Goal: Participate in discussion: Engage in conversation with other users on a specific topic

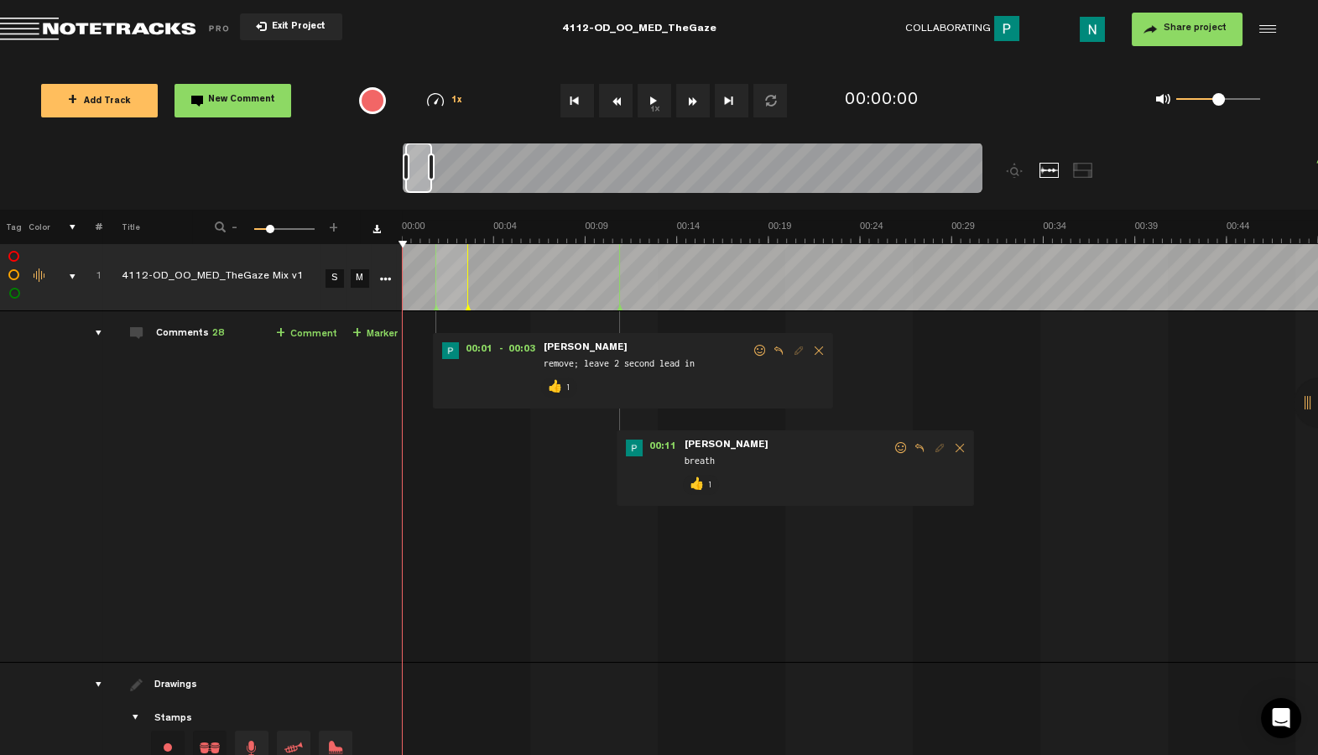
click at [69, 272] on div "comments, stamps & drawings" at bounding box center [66, 276] width 26 height 17
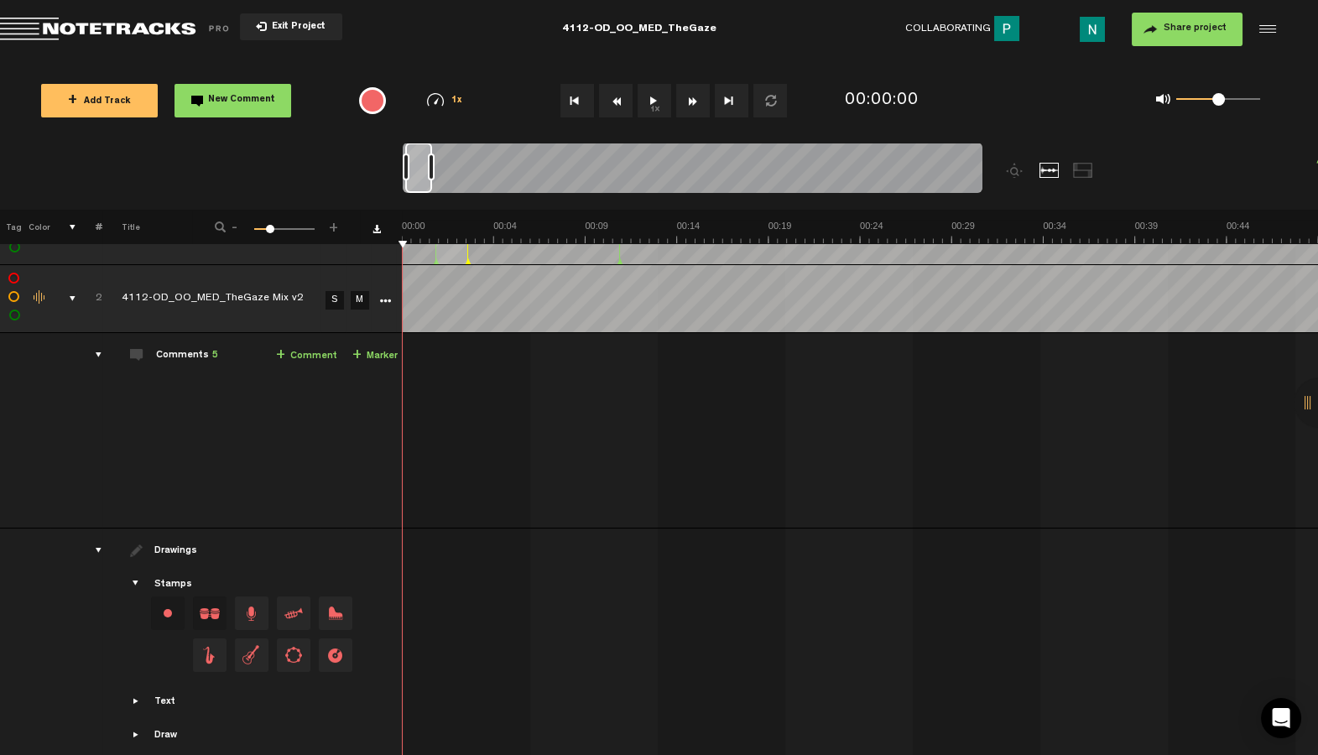
scroll to position [49, 0]
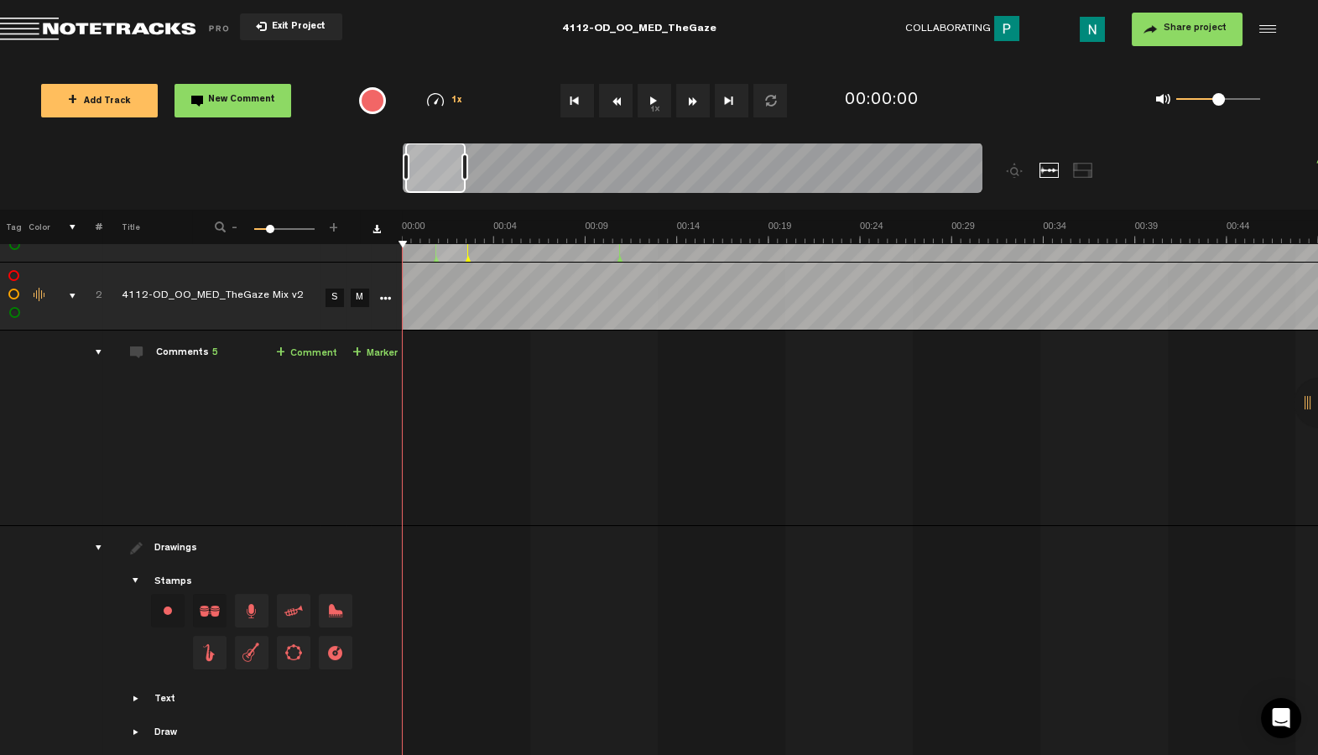
click at [468, 159] on div at bounding box center [464, 166] width 7 height 27
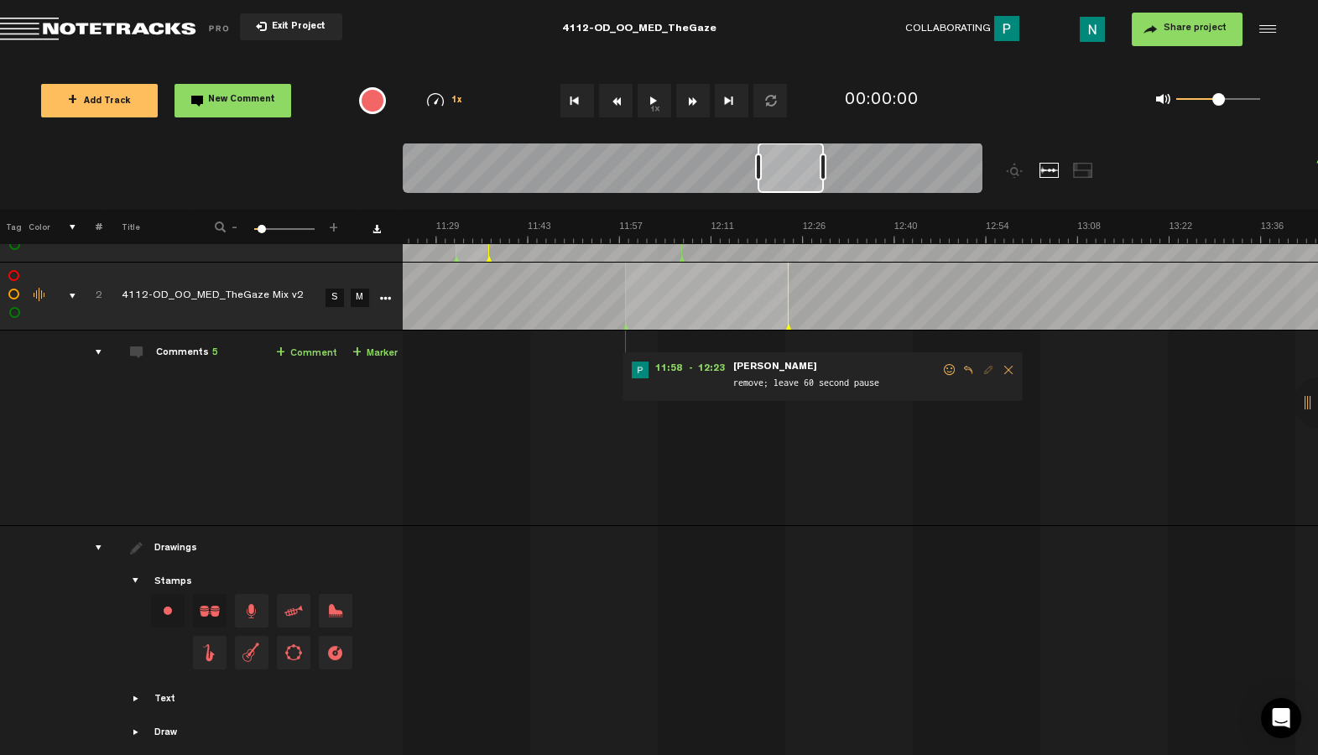
drag, startPoint x: 474, startPoint y: 180, endPoint x: 801, endPoint y: 194, distance: 327.4
click at [802, 194] on div at bounding box center [693, 171] width 580 height 56
click at [959, 370] on span at bounding box center [960, 370] width 17 height 12
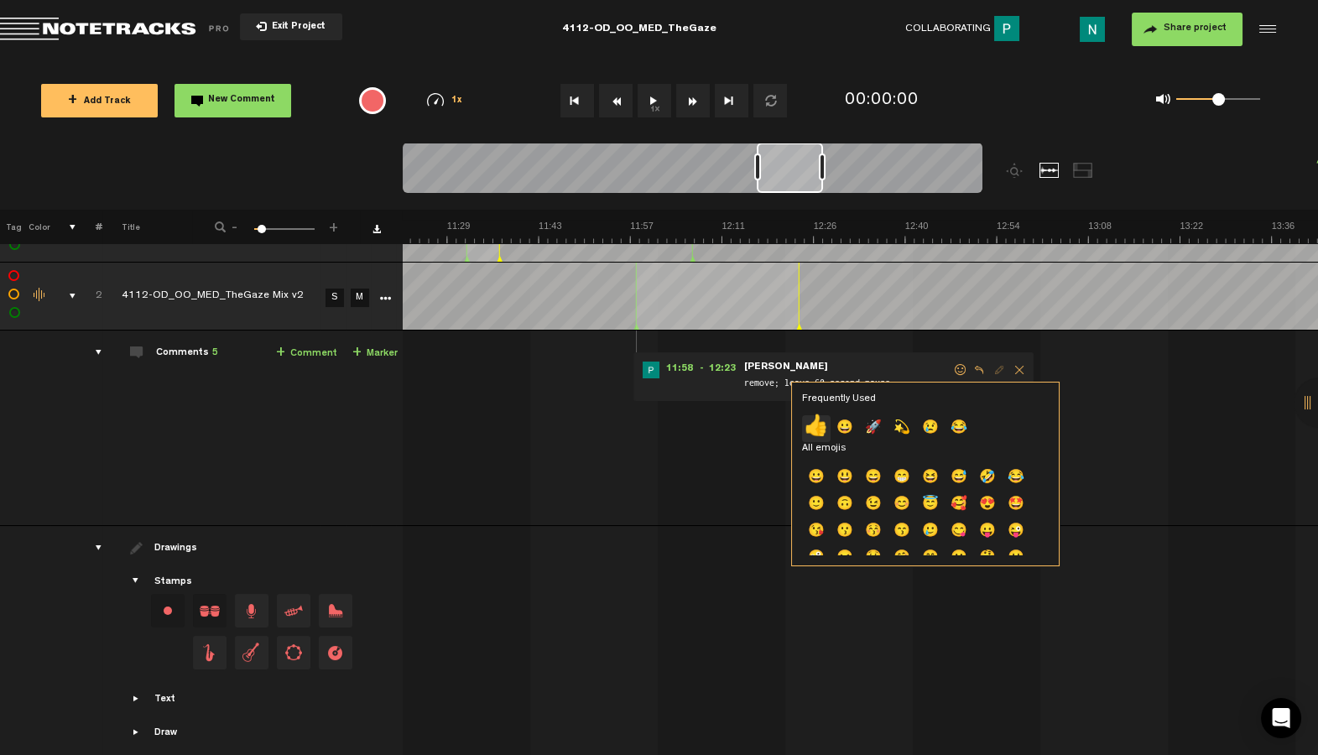
click at [806, 420] on p "👍" at bounding box center [816, 428] width 29 height 27
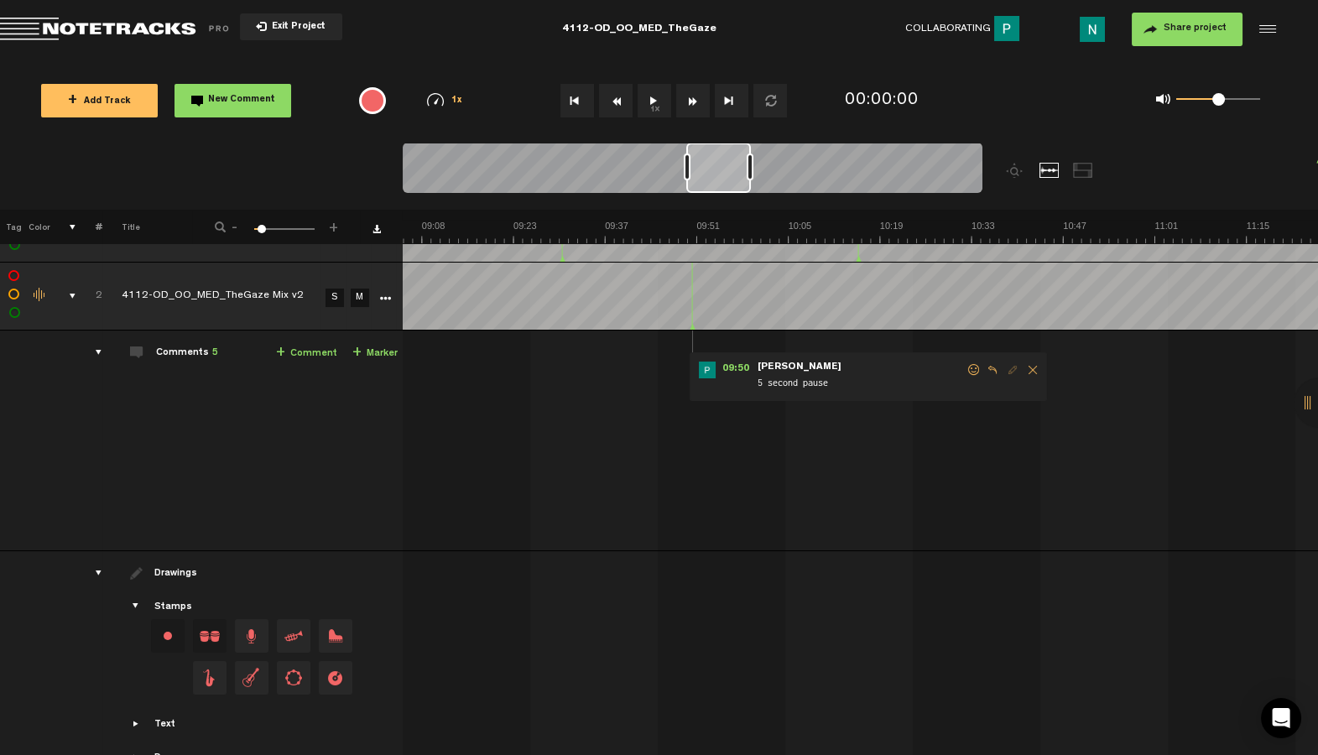
scroll to position [0, 3552]
drag, startPoint x: 784, startPoint y: 170, endPoint x: 714, endPoint y: 200, distance: 76.7
click at [714, 200] on div at bounding box center [765, 176] width 725 height 67
click at [975, 371] on span at bounding box center [973, 370] width 17 height 12
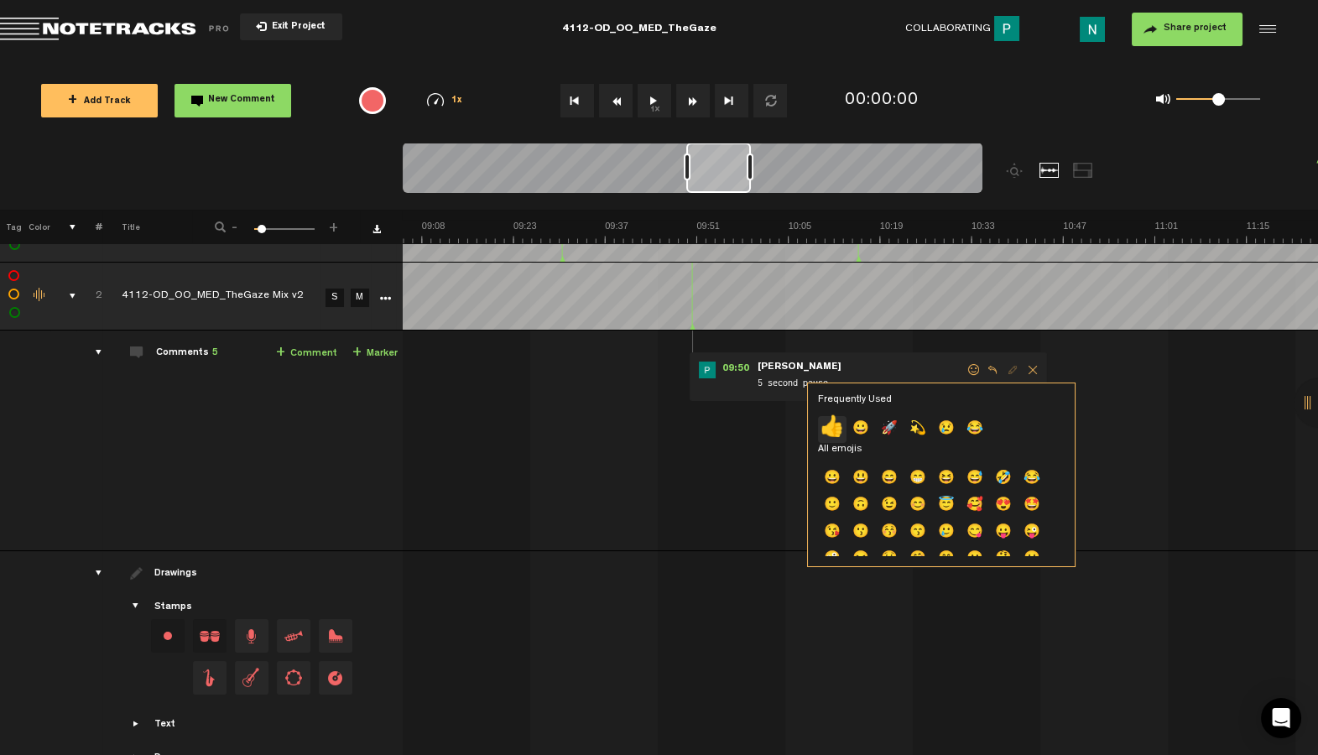
click at [835, 424] on p "👍" at bounding box center [832, 429] width 29 height 27
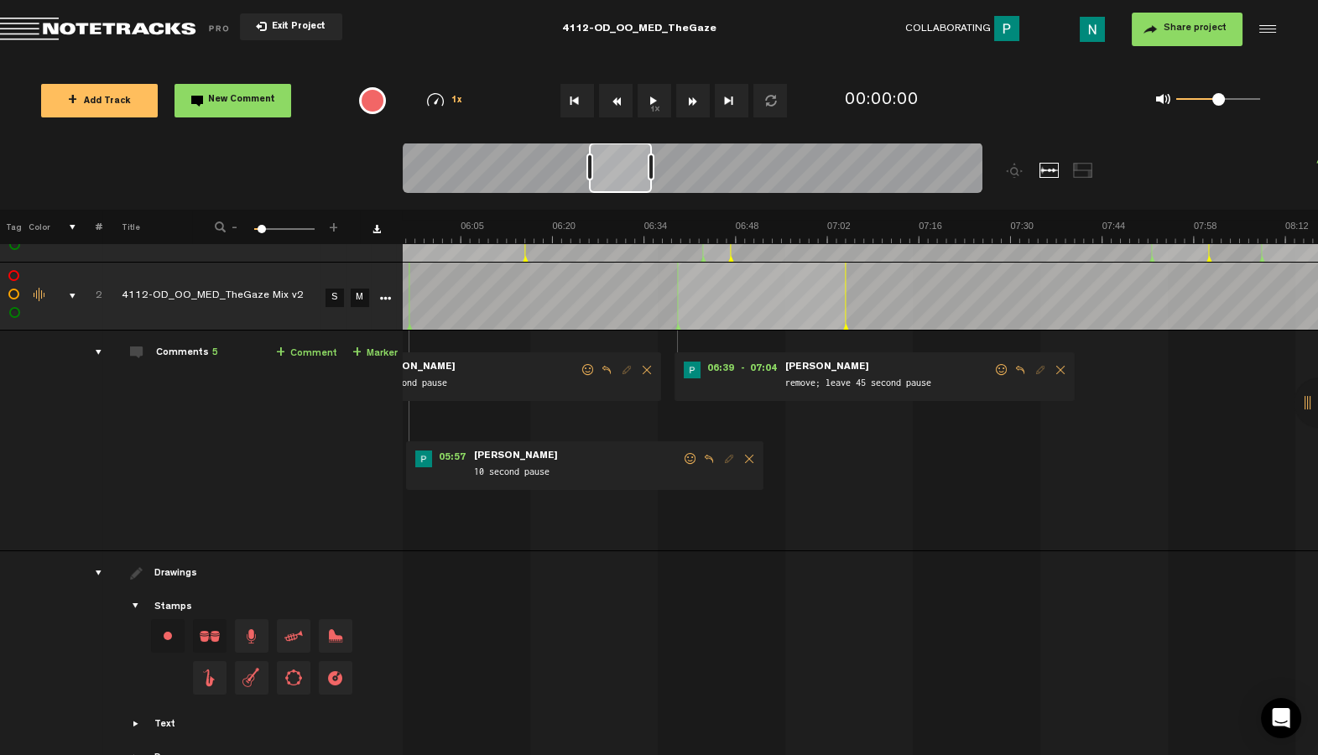
scroll to position [0, 2322]
drag, startPoint x: 715, startPoint y: 171, endPoint x: 618, endPoint y: 204, distance: 102.6
click at [618, 204] on div at bounding box center [765, 176] width 725 height 67
click at [1002, 367] on span at bounding box center [1001, 370] width 17 height 12
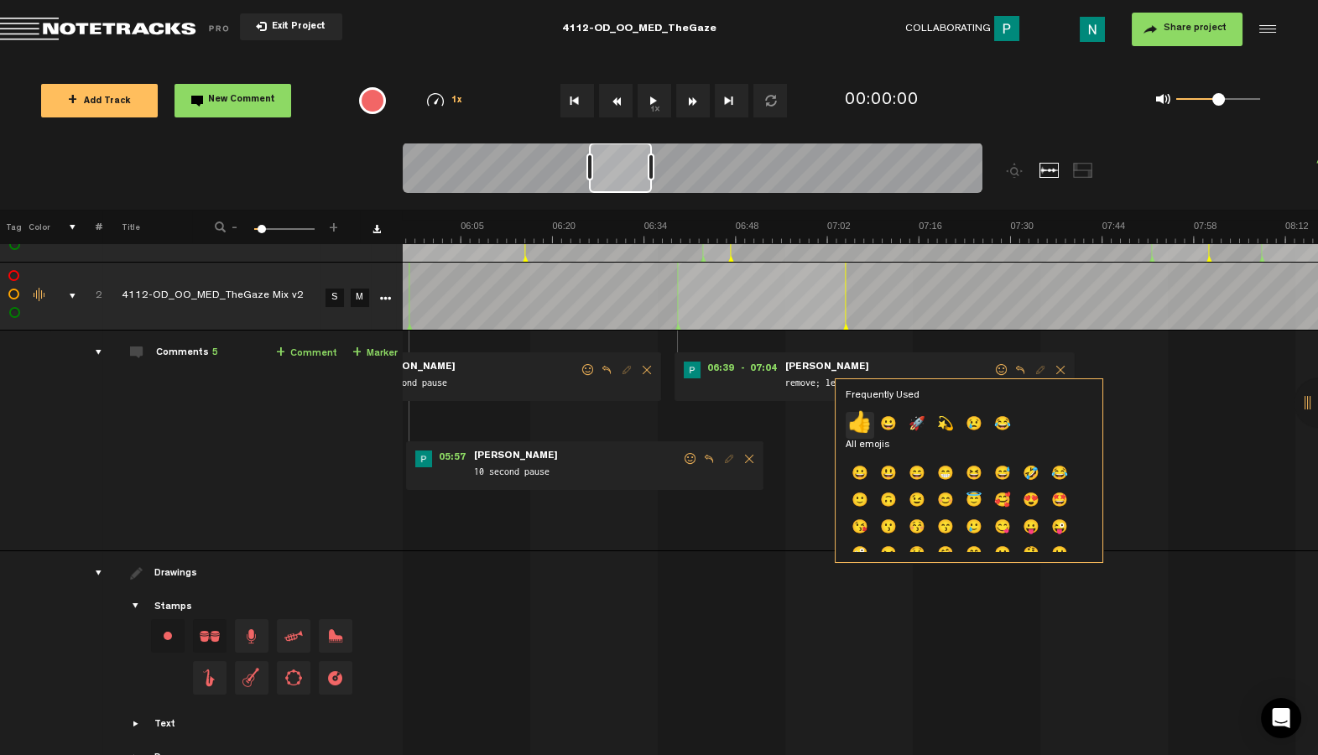
click at [862, 422] on p "👍" at bounding box center [859, 425] width 29 height 27
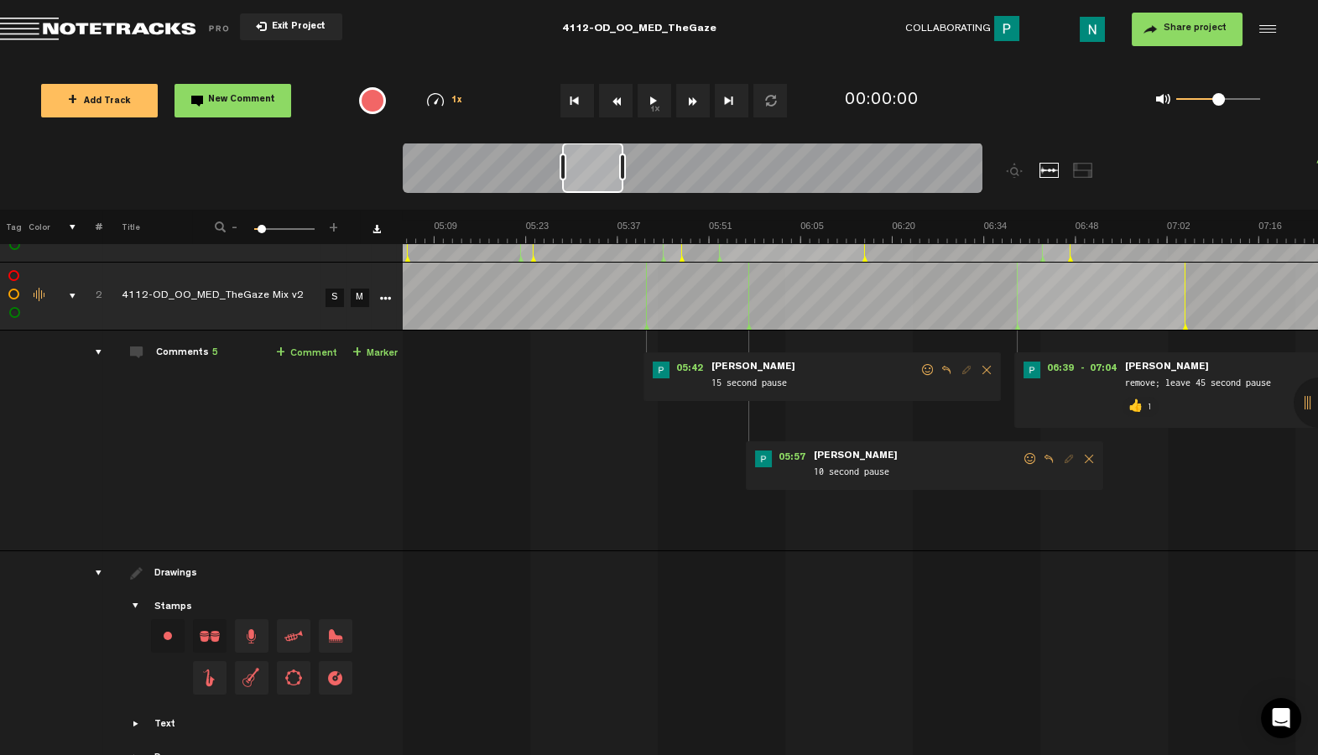
scroll to position [0, 1972]
drag, startPoint x: 627, startPoint y: 187, endPoint x: 599, endPoint y: 187, distance: 27.7
click at [599, 187] on div at bounding box center [591, 168] width 61 height 50
click at [1037, 462] on span at bounding box center [1040, 459] width 17 height 12
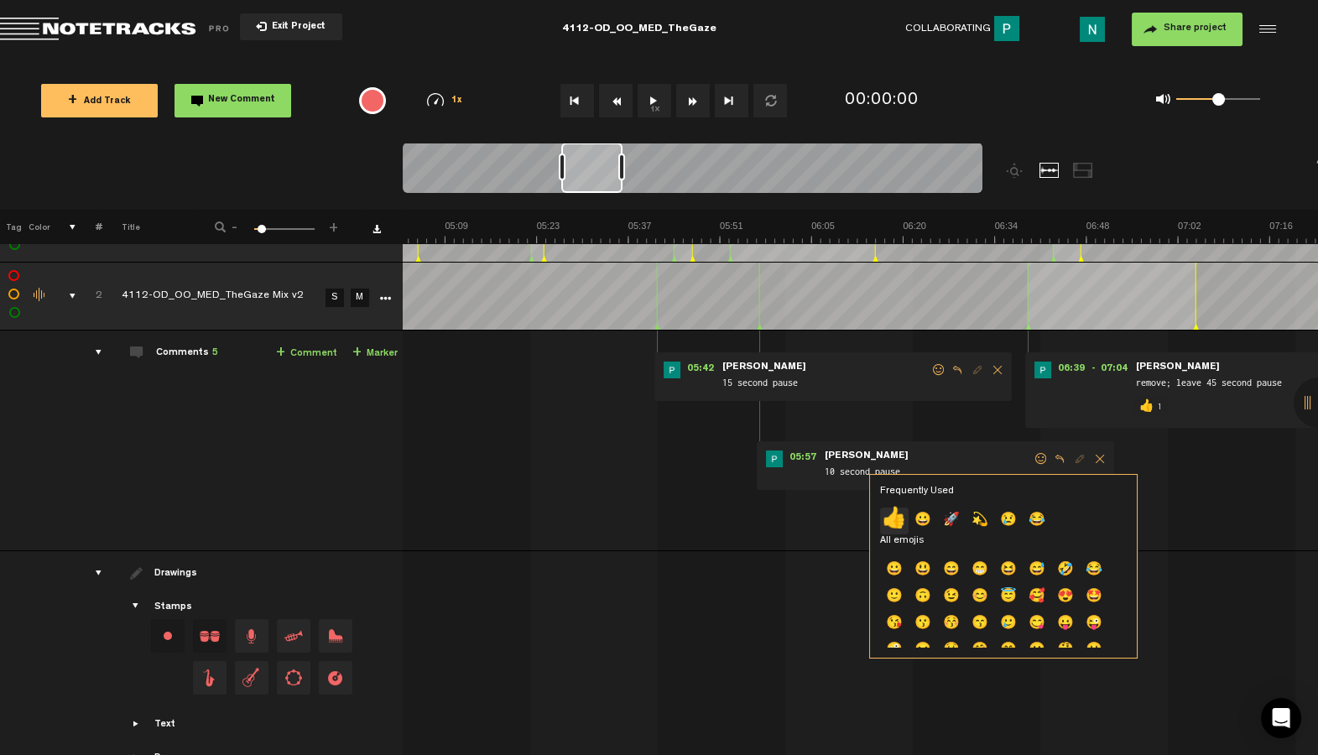
click at [889, 523] on p "👍" at bounding box center [894, 520] width 29 height 27
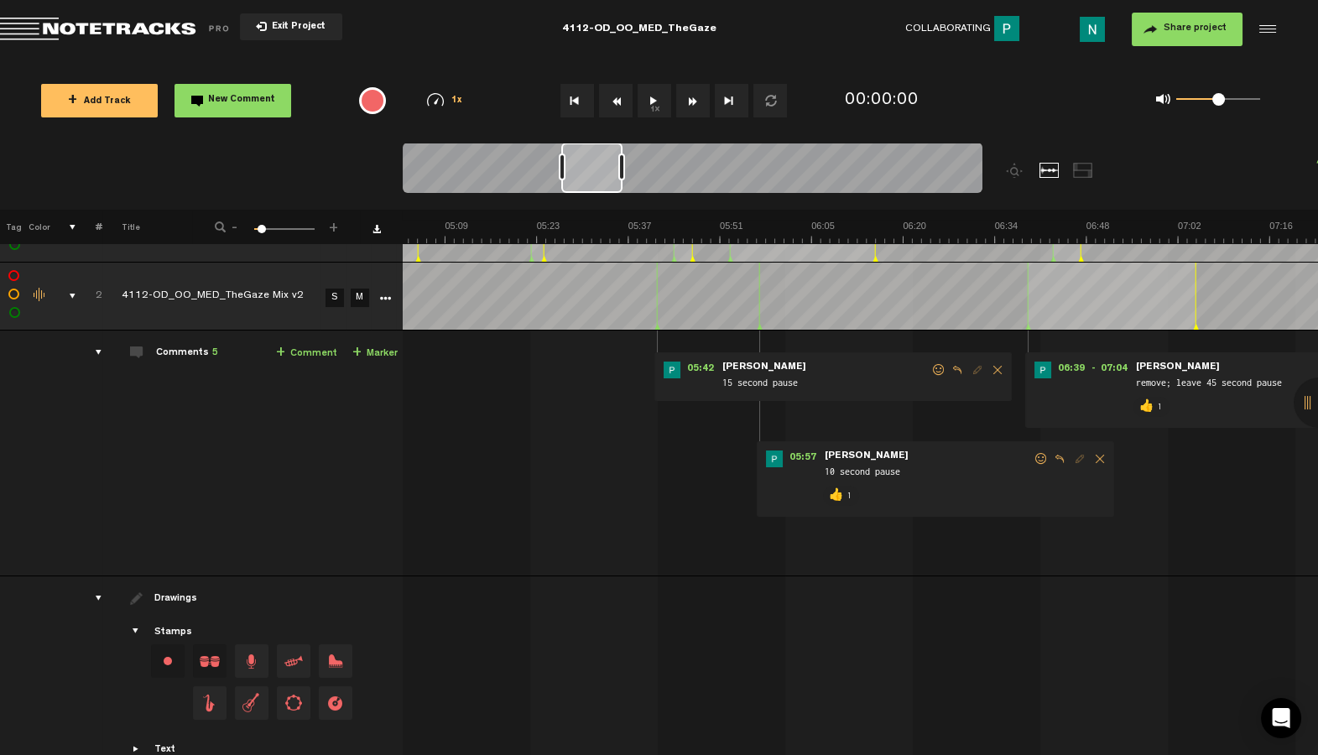
click at [942, 367] on span at bounding box center [938, 370] width 17 height 12
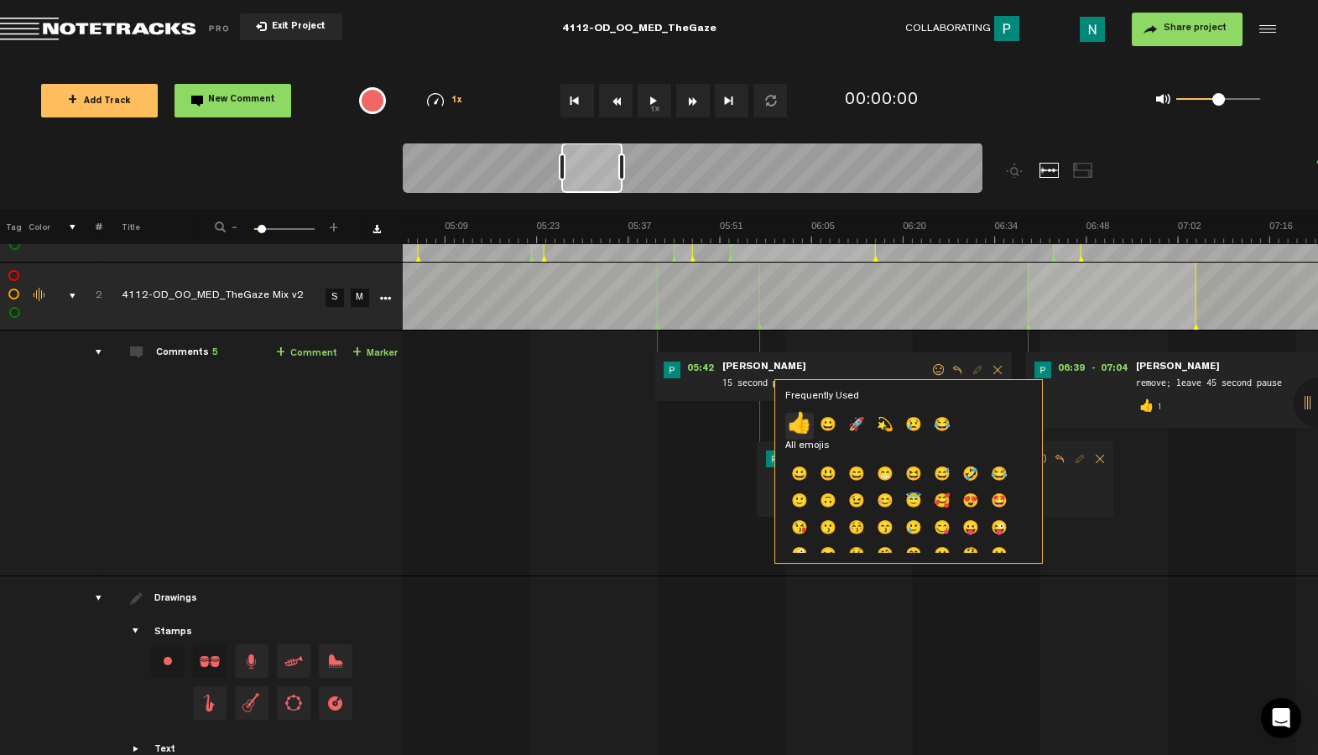
click at [799, 424] on p "👍" at bounding box center [799, 426] width 29 height 27
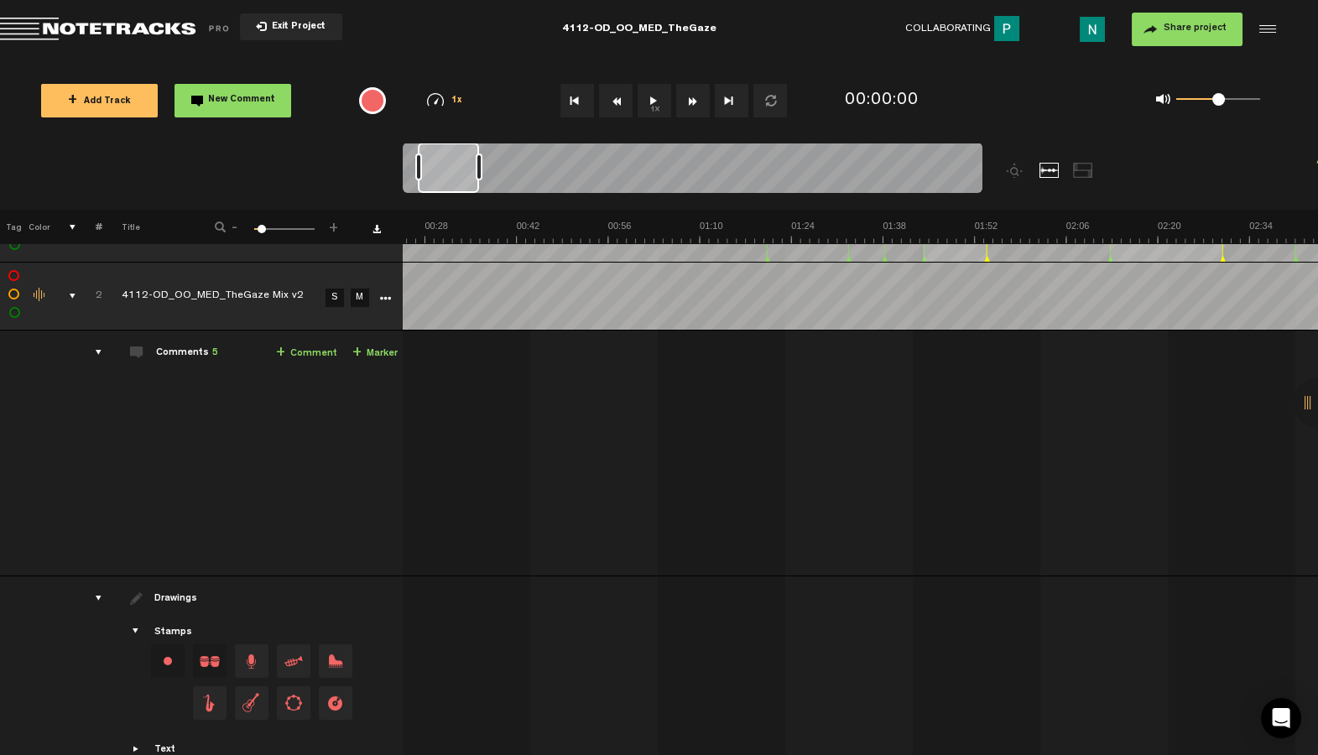
scroll to position [0, 0]
click at [70, 293] on div "comments, stamps & drawings" at bounding box center [66, 296] width 26 height 17
